Goal: Obtain resource: Download file/media

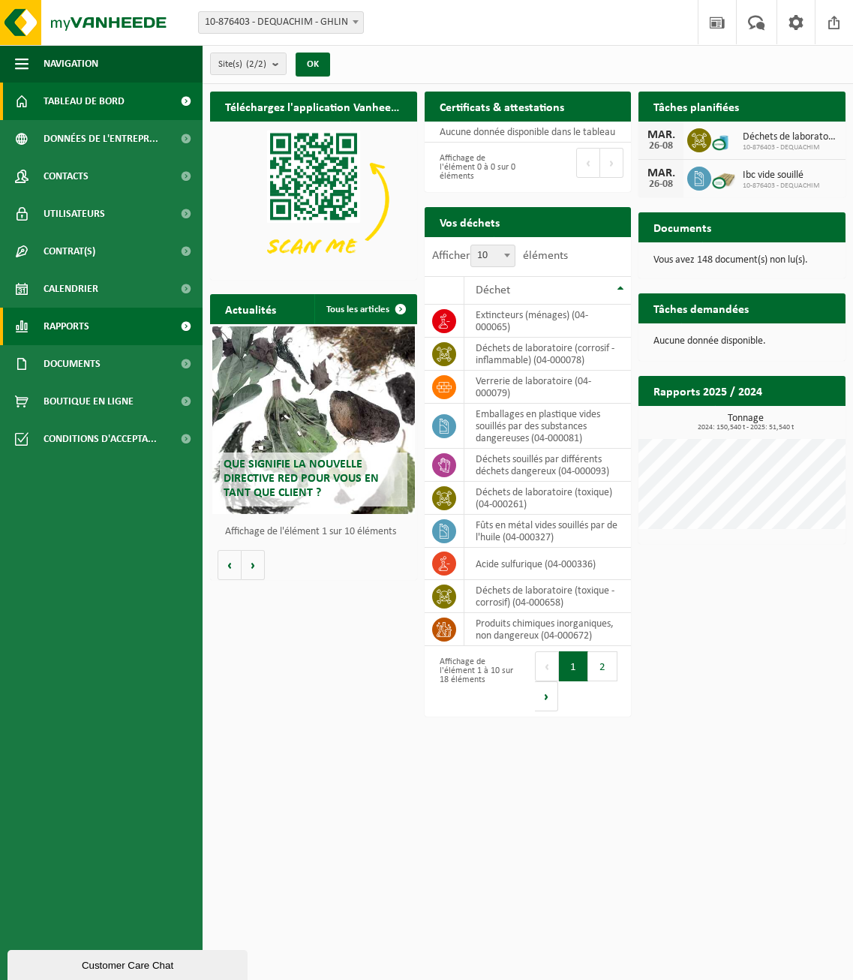
click at [85, 320] on span "Rapports" at bounding box center [67, 327] width 46 height 38
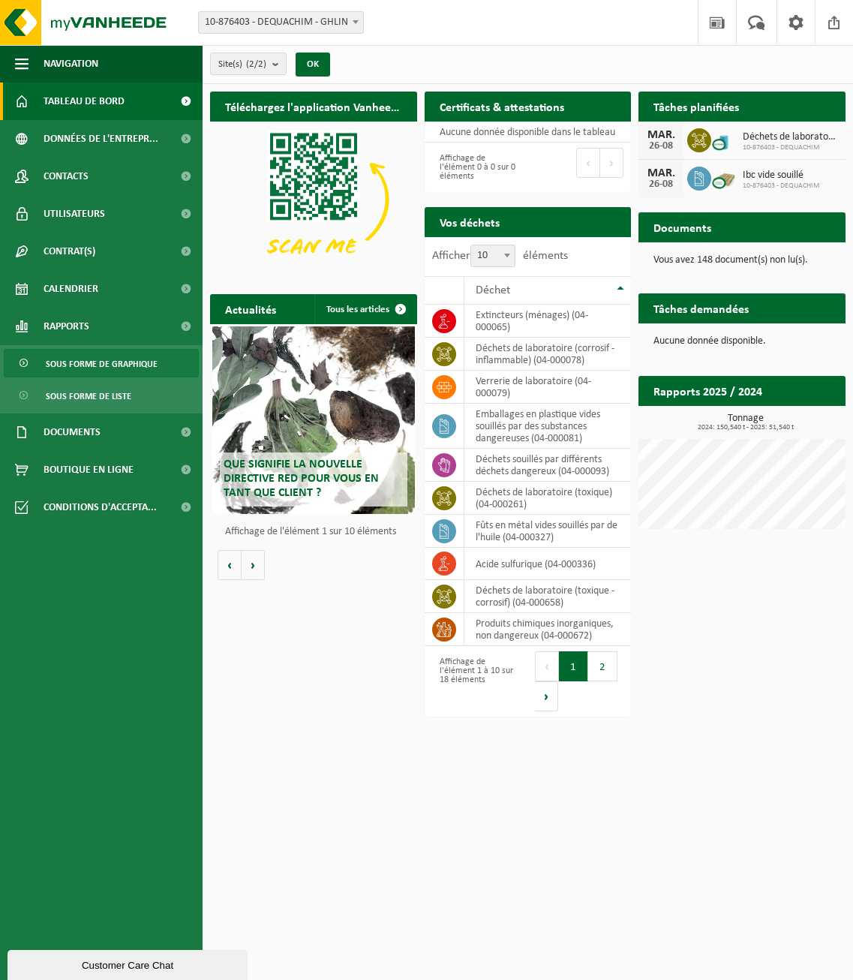
click at [78, 360] on span "Sous forme de graphique" at bounding box center [102, 364] width 112 height 29
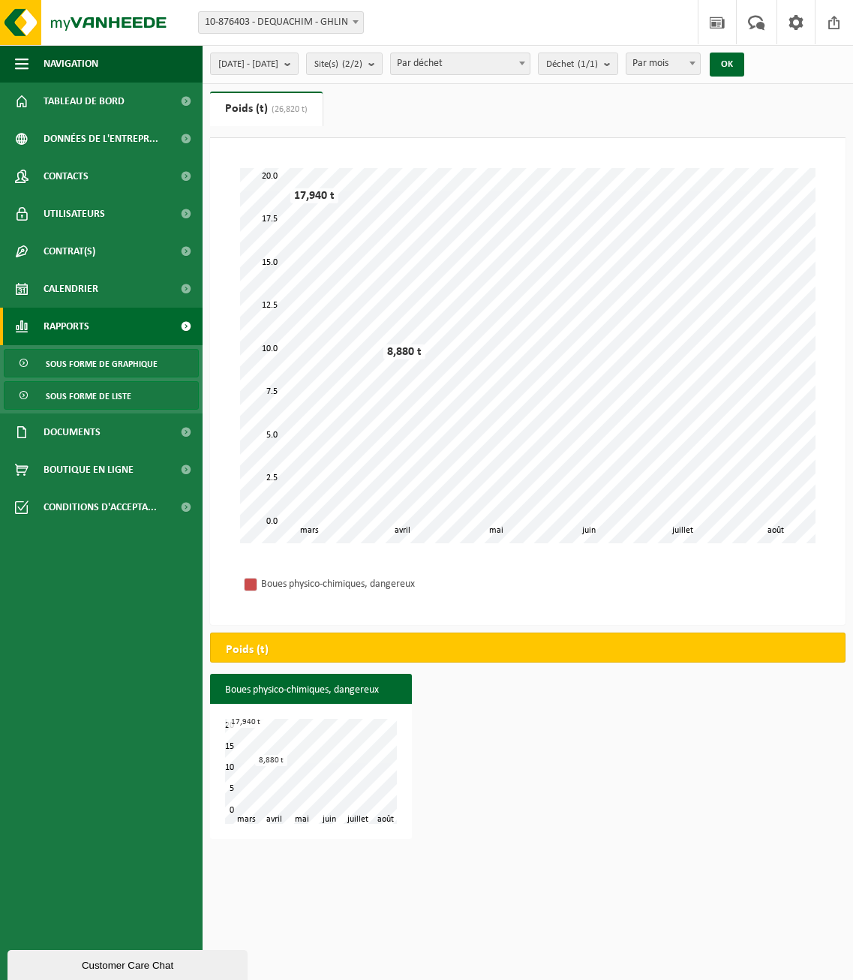
click at [78, 396] on span "Sous forme de liste" at bounding box center [89, 396] width 86 height 29
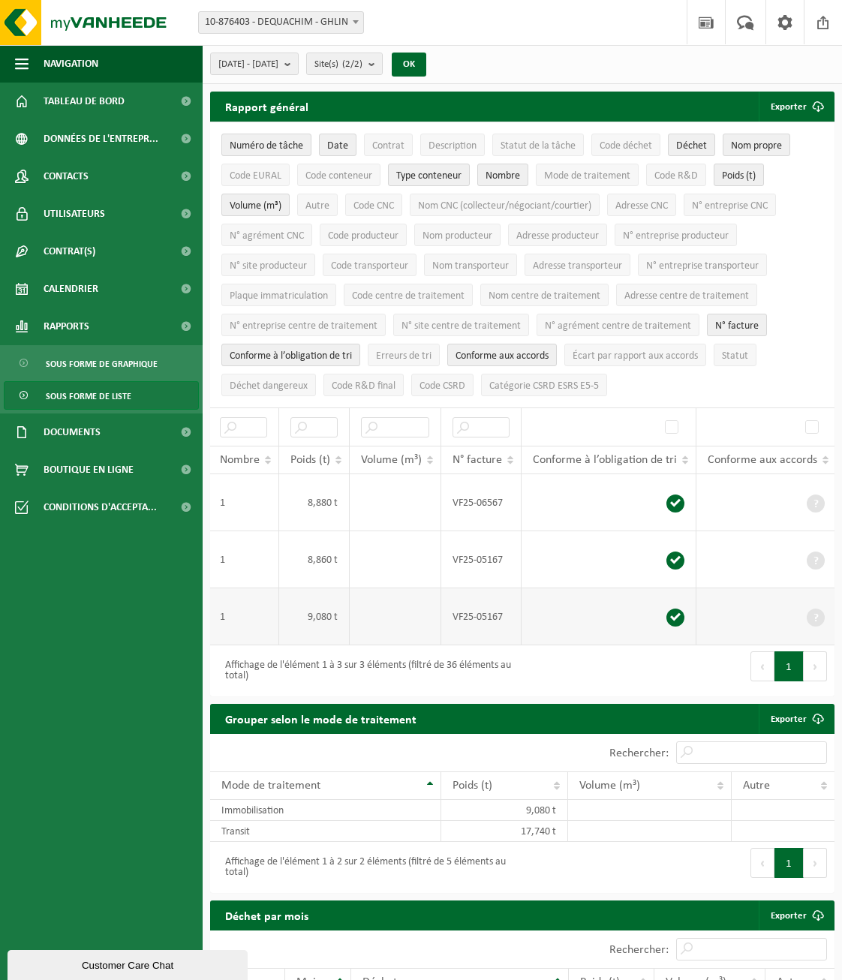
scroll to position [4, 0]
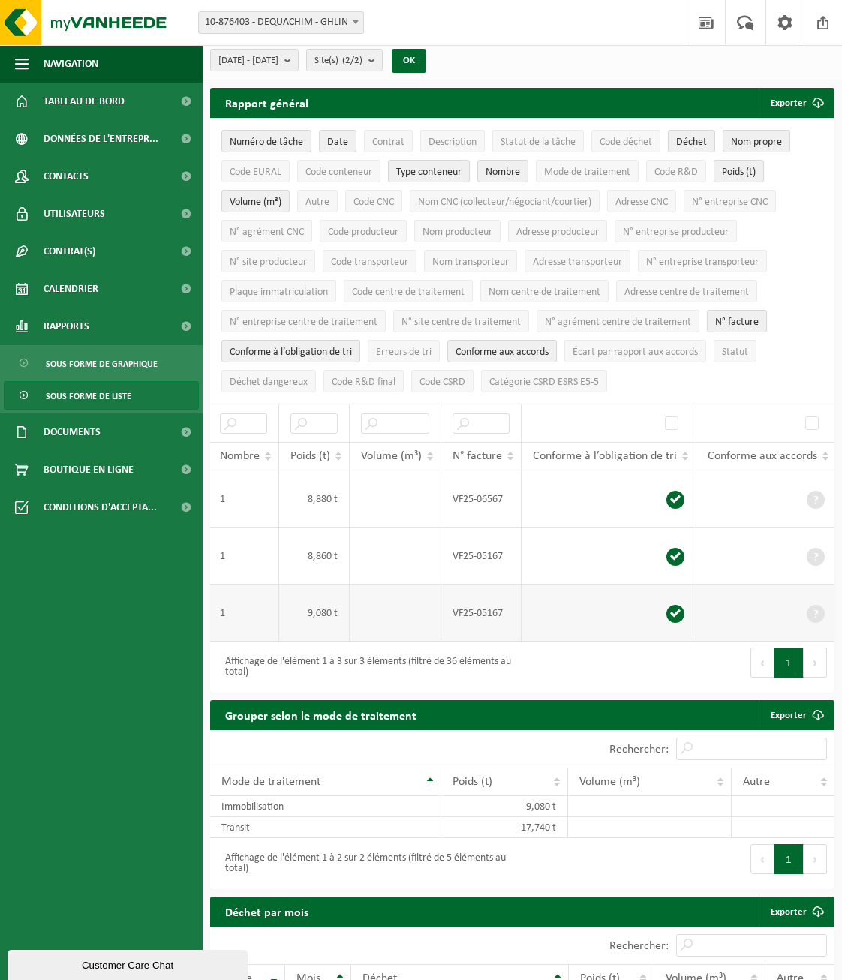
drag, startPoint x: 645, startPoint y: 633, endPoint x: 615, endPoint y: 618, distance: 33.6
click at [628, 626] on td at bounding box center [609, 613] width 175 height 57
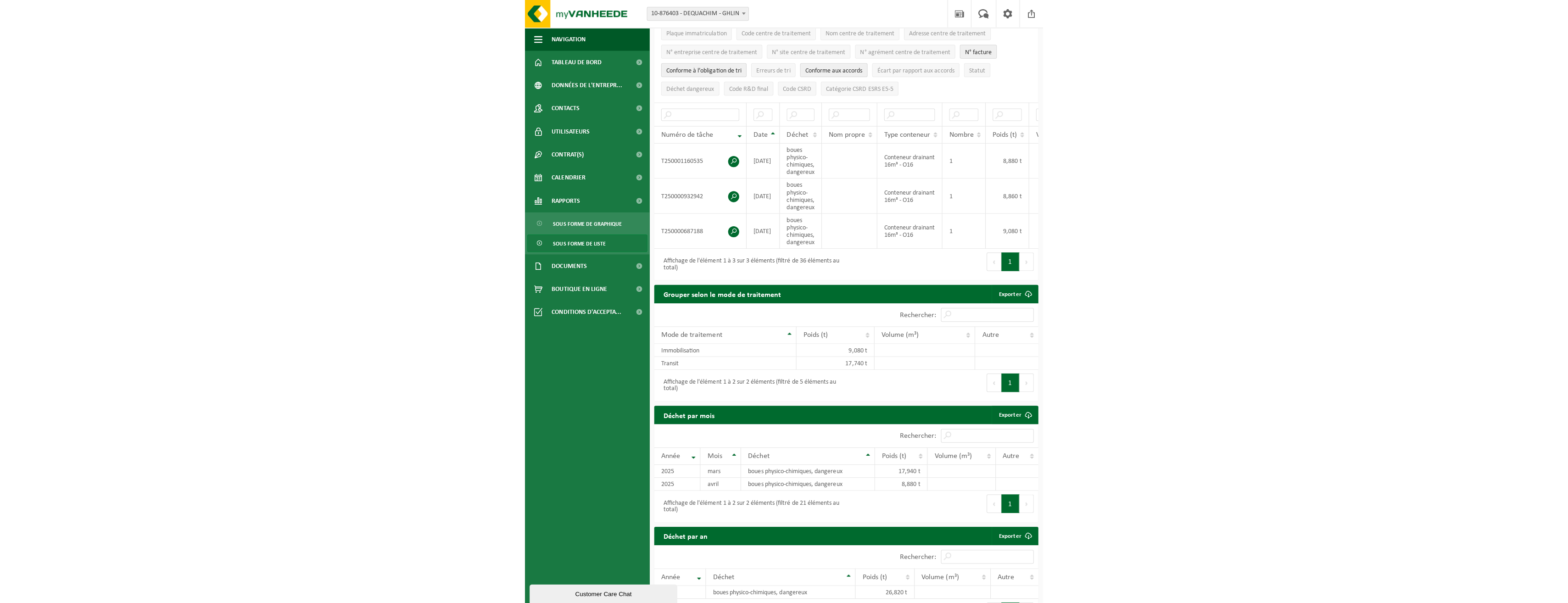
scroll to position [0, 0]
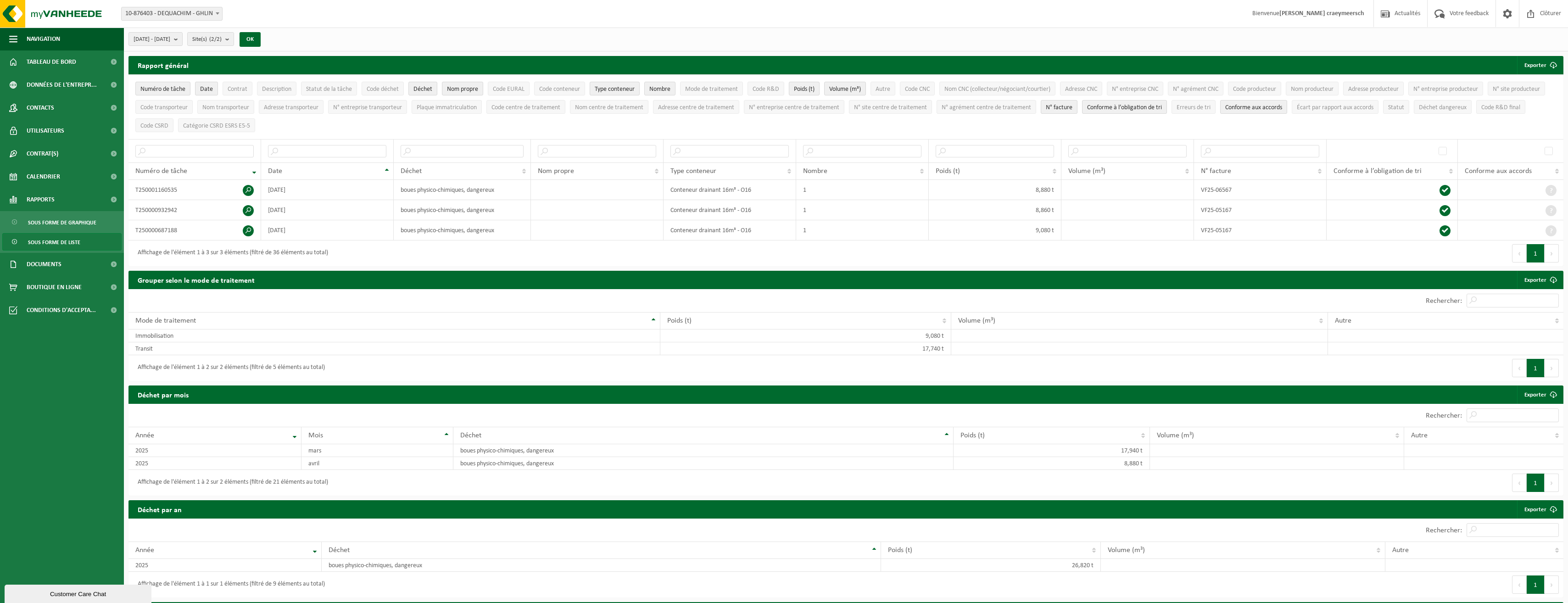
click at [44, 240] on span "Sous forme de liste" at bounding box center [54, 242] width 53 height 18
click at [39, 261] on span "Documents" at bounding box center [44, 265] width 35 height 23
click at [42, 303] on span "Documents" at bounding box center [43, 307] width 31 height 18
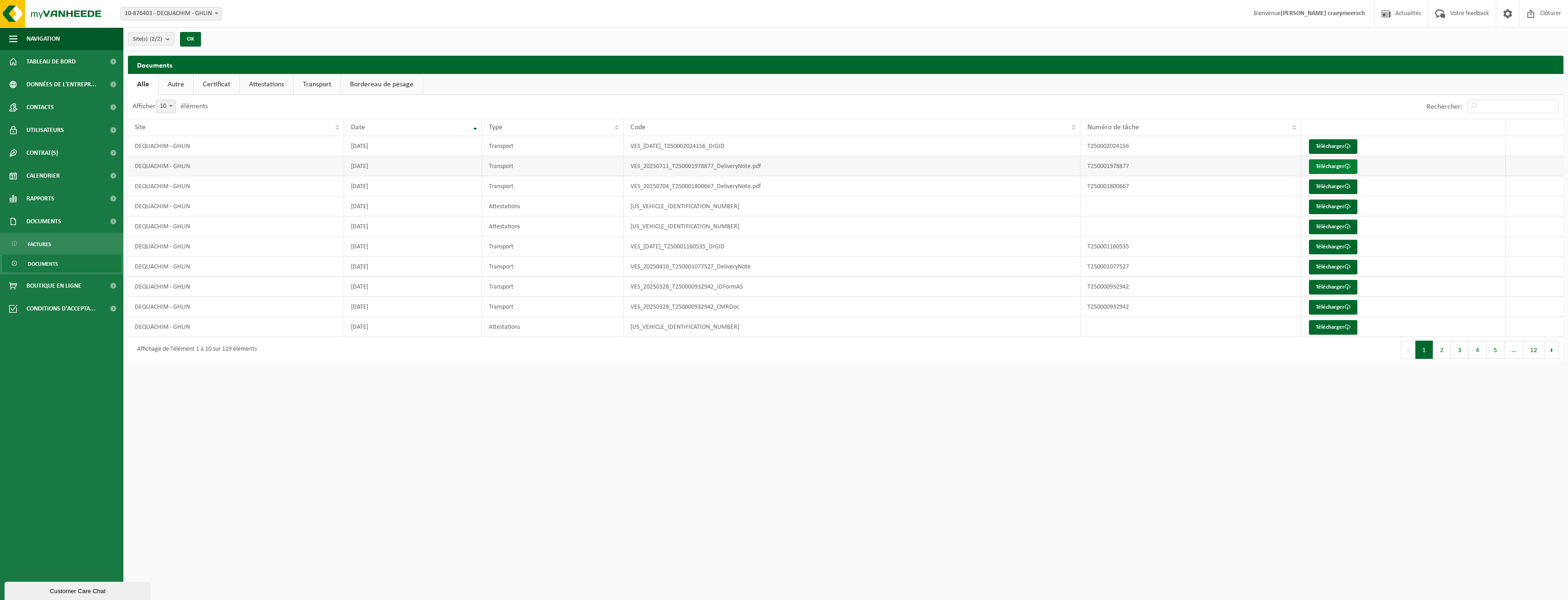
click at [1340, 162] on link "Télécharger" at bounding box center [1333, 167] width 49 height 15
